Goal: Information Seeking & Learning: Learn about a topic

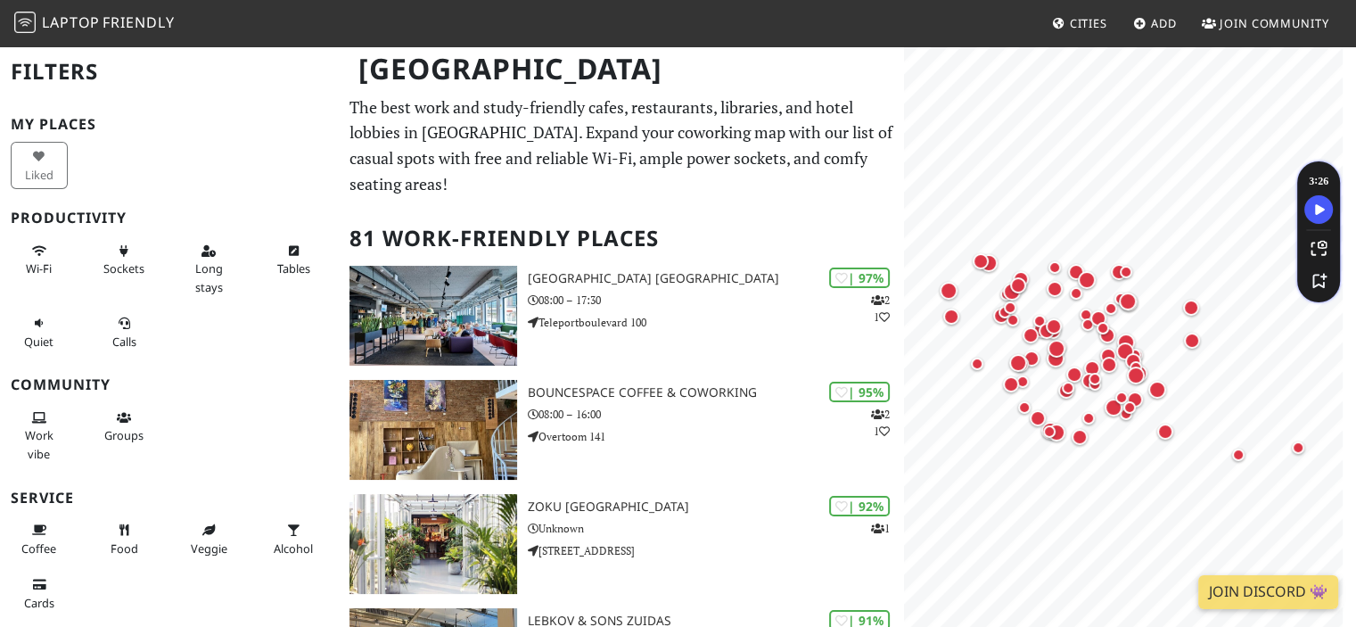
click at [657, 142] on p "The best work and study-friendly cafes, restaurants, libraries, and hotel lobbi…" at bounding box center [622, 146] width 544 height 103
click at [438, 105] on div "[GEOGRAPHIC_DATA]" at bounding box center [678, 80] width 1356 height 70
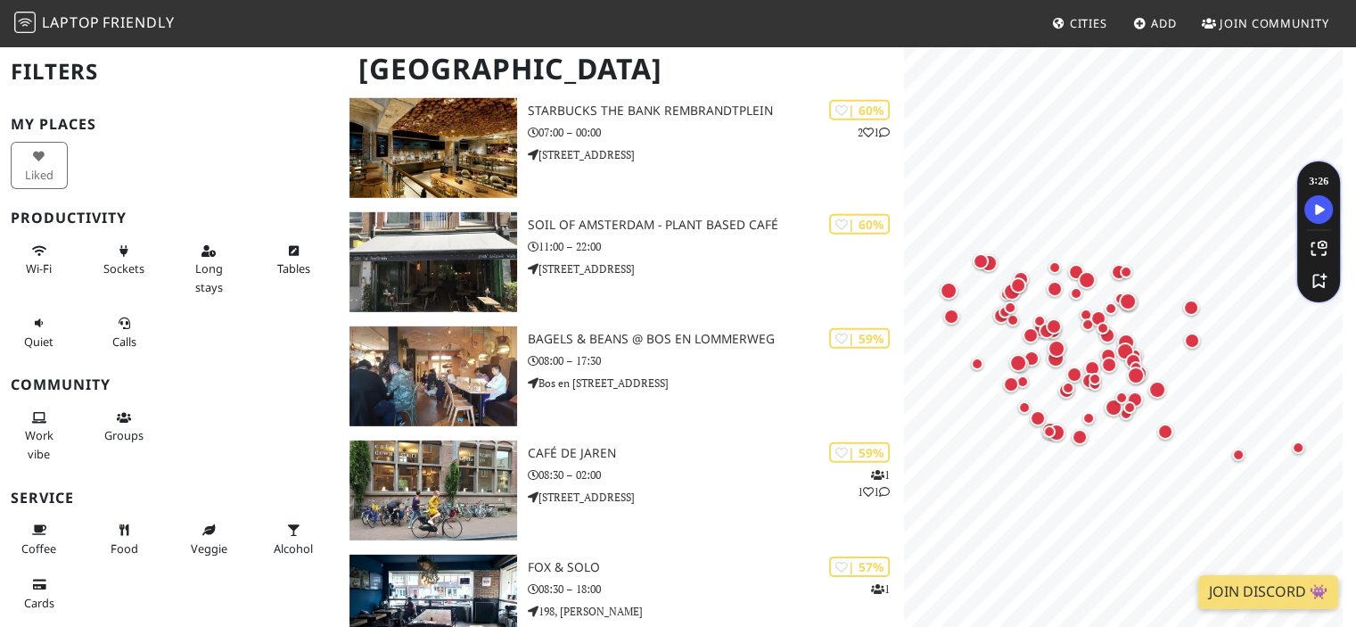
scroll to position [5386, 0]
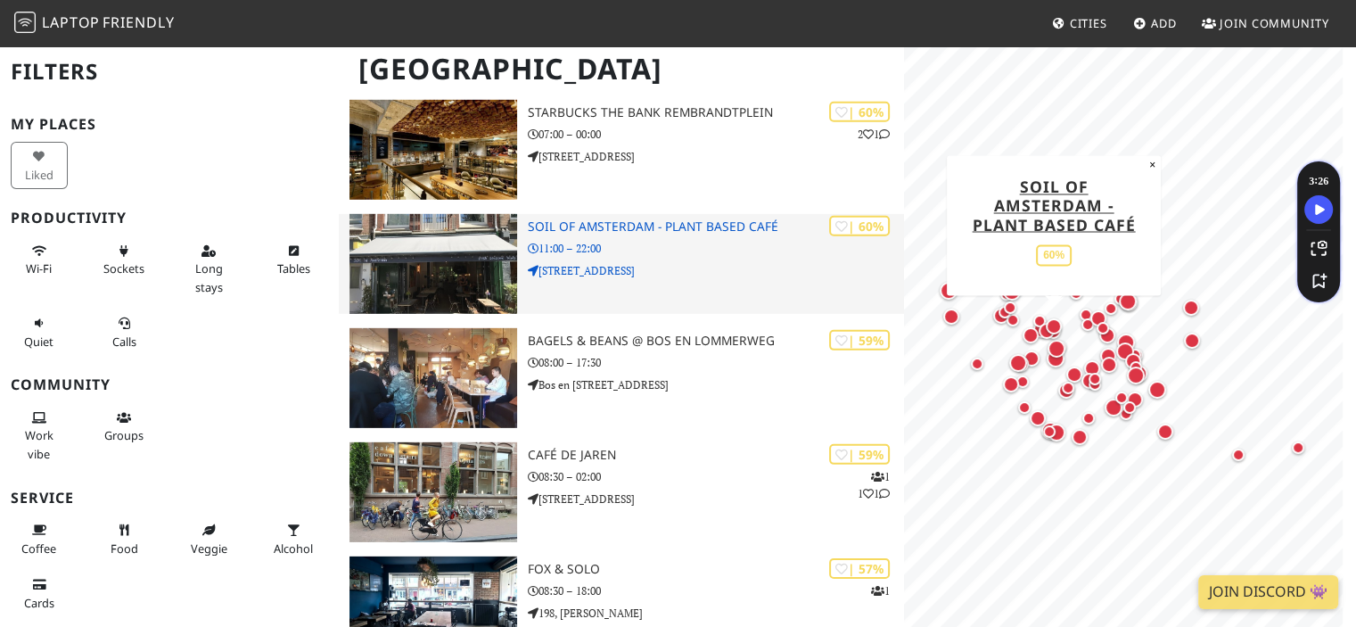
click at [572, 225] on h3 "SOIL of Amsterdam - Plant Based Café" at bounding box center [716, 226] width 377 height 15
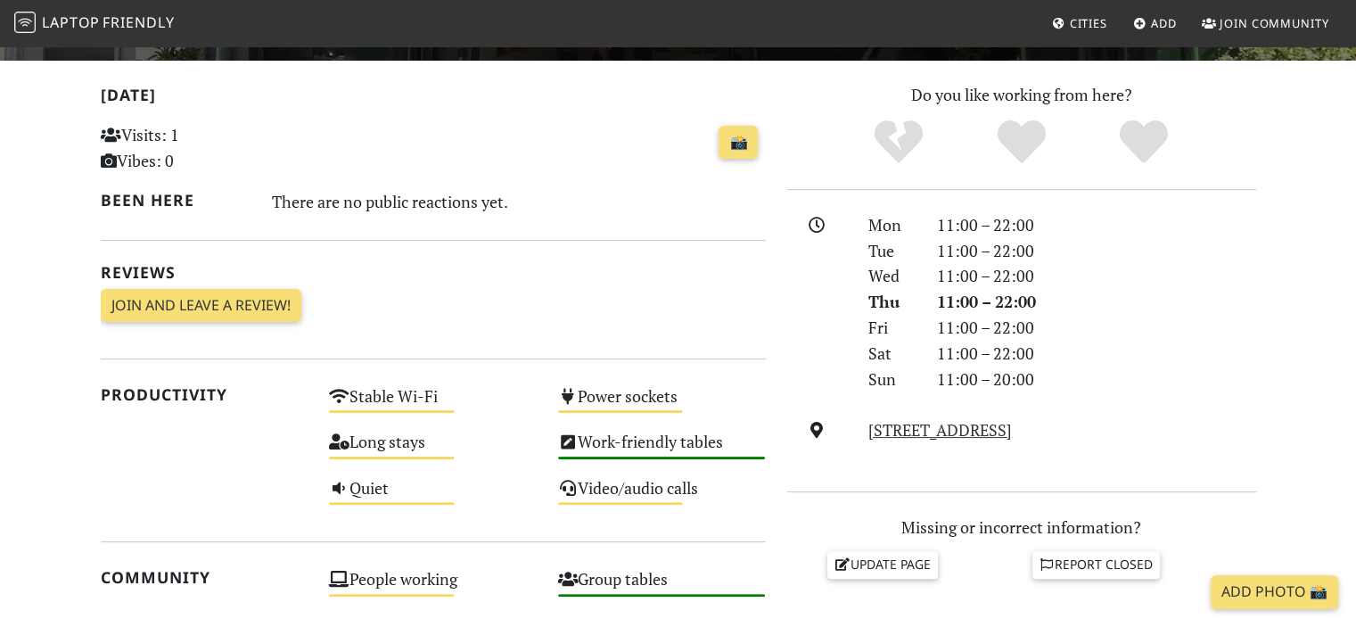
scroll to position [357, 0]
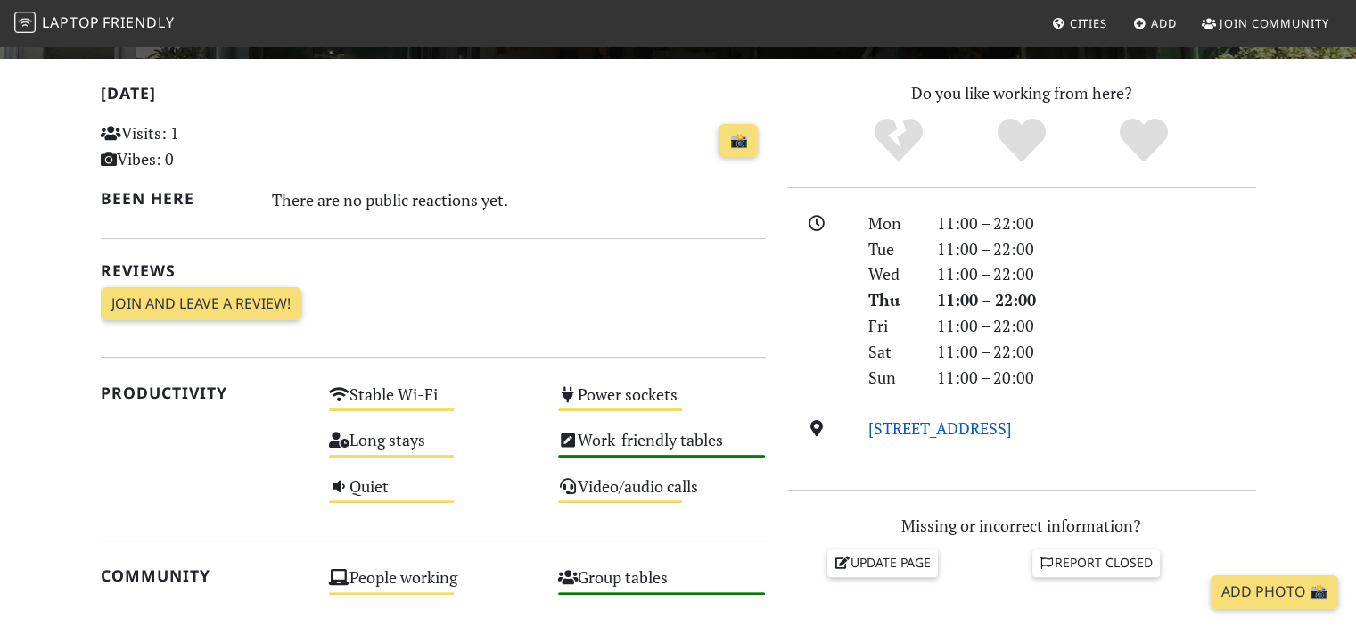
click at [1012, 428] on link "[STREET_ADDRESS]" at bounding box center [941, 427] width 144 height 21
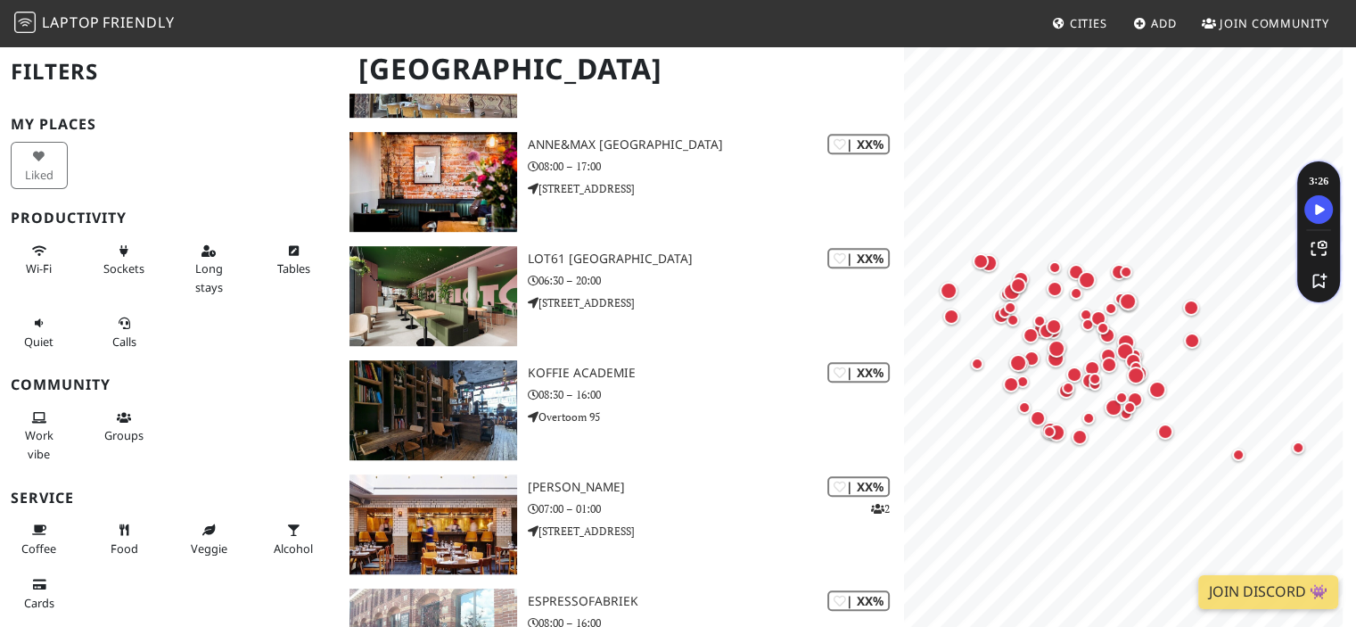
scroll to position [8301, 0]
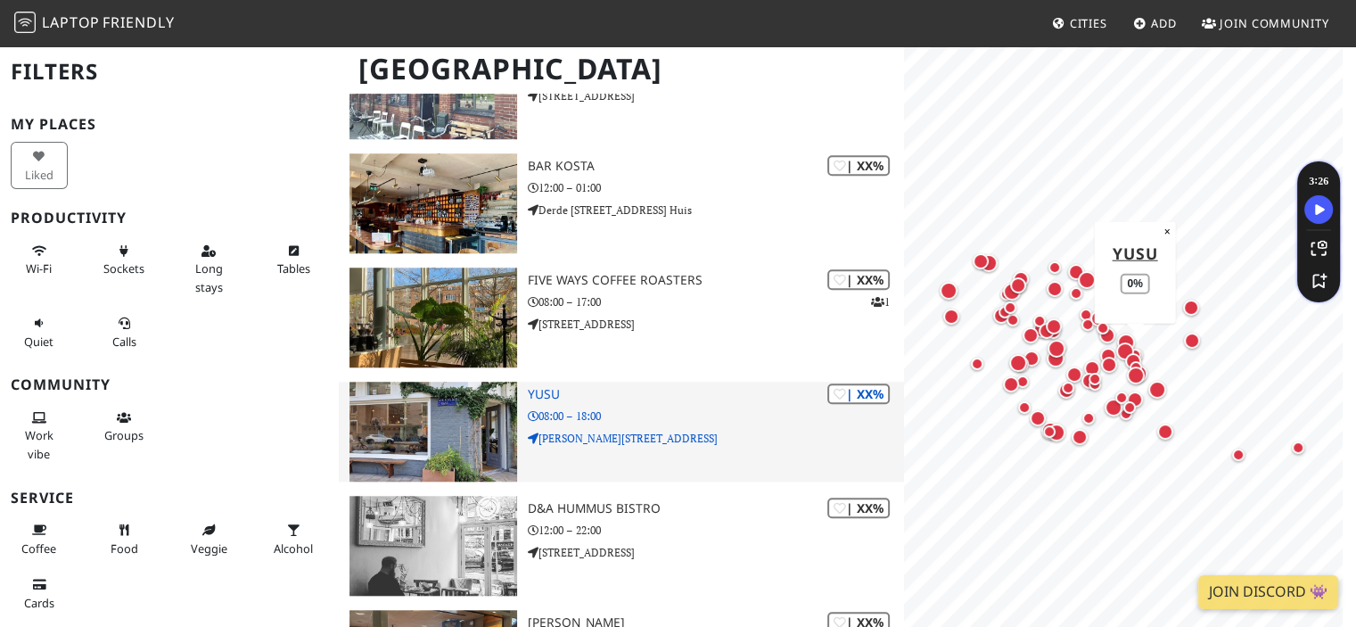
click at [443, 429] on img at bounding box center [433, 432] width 167 height 100
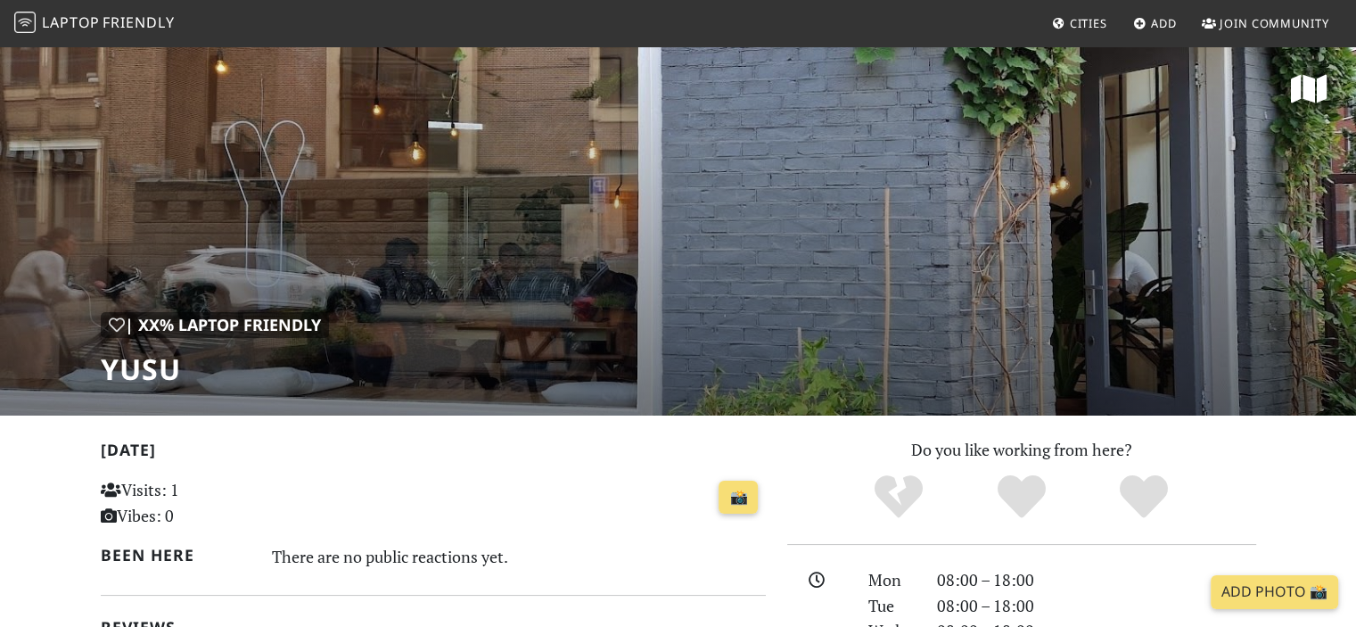
click at [827, 442] on p "Do you like working from here?" at bounding box center [1021, 450] width 469 height 26
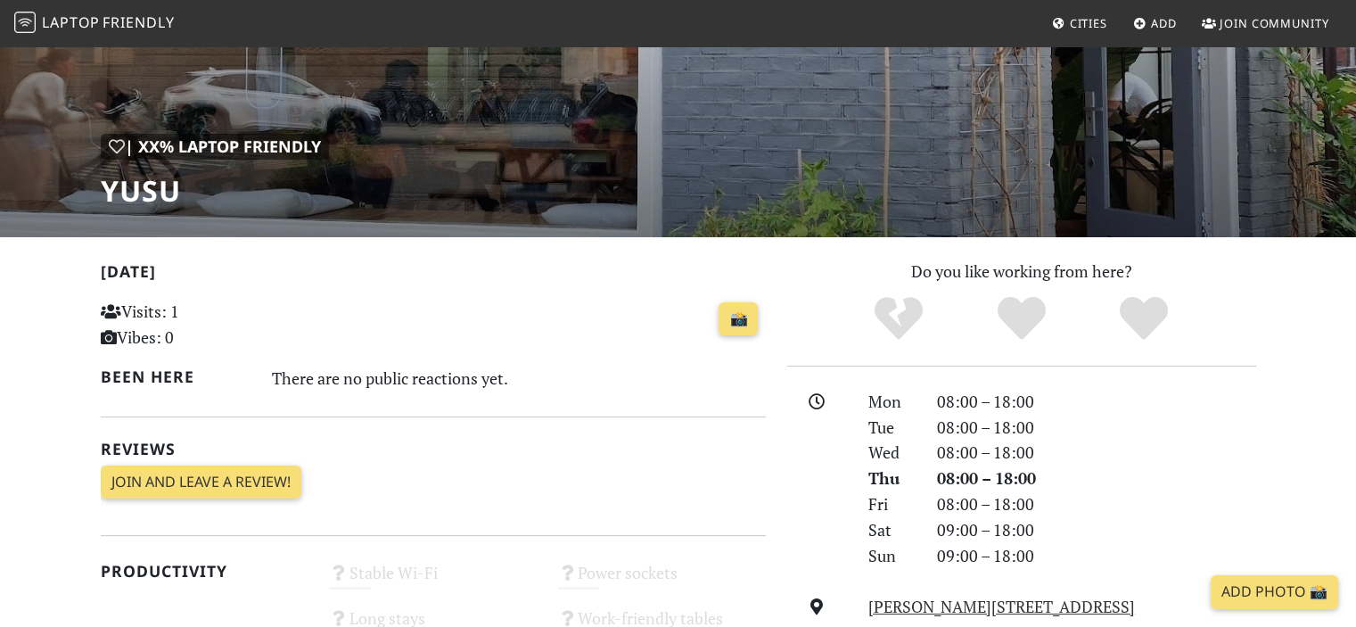
scroll to position [214, 0]
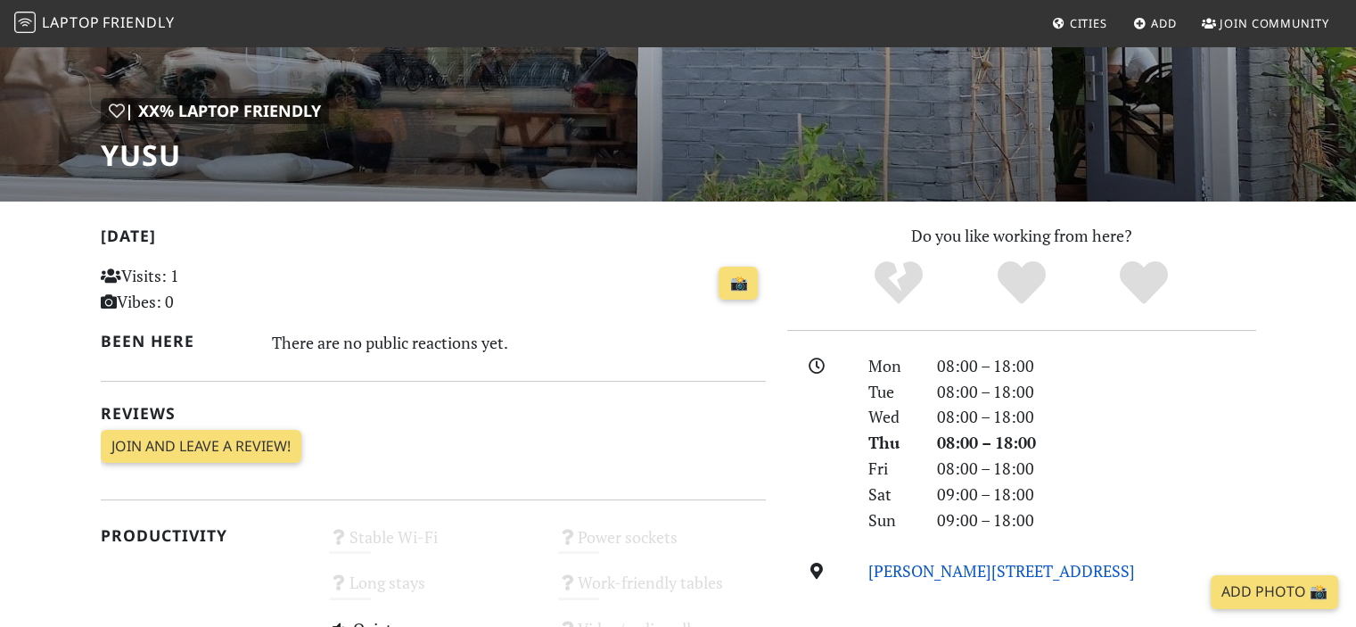
click at [961, 578] on link "Andreas Bonnstraat 2, 1091 AX, Amsterdam" at bounding box center [1002, 570] width 267 height 21
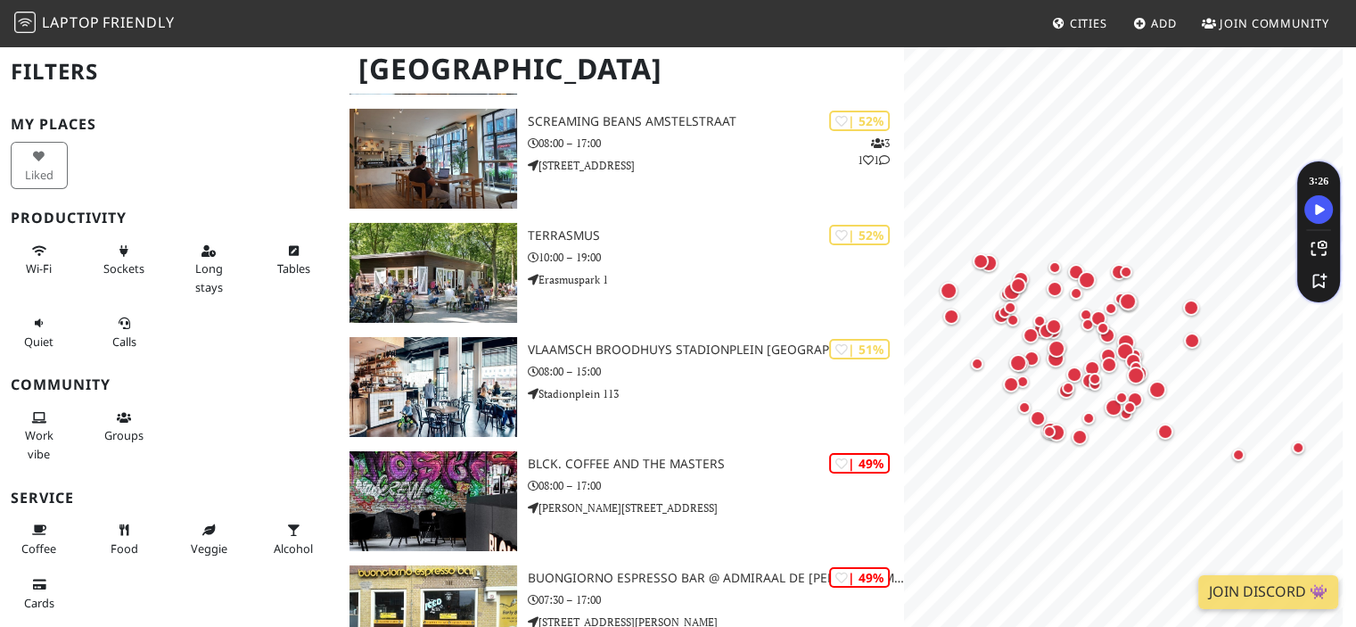
scroll to position [5628, 0]
